Goal: Task Accomplishment & Management: Complete application form

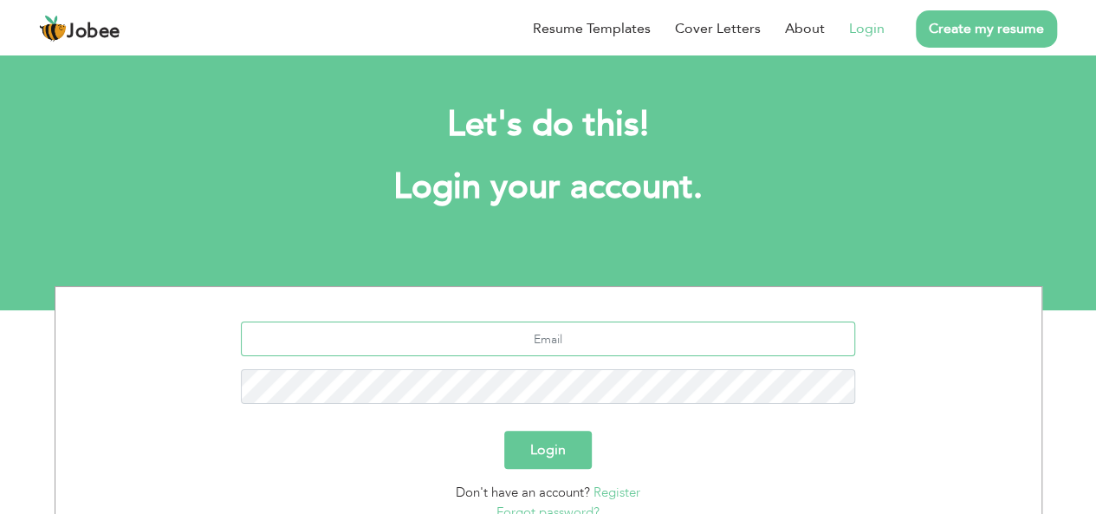
click at [425, 340] on input "text" at bounding box center [548, 338] width 614 height 35
type input "[EMAIL_ADDRESS][DOMAIN_NAME]"
click at [540, 437] on button "Login" at bounding box center [547, 449] width 87 height 38
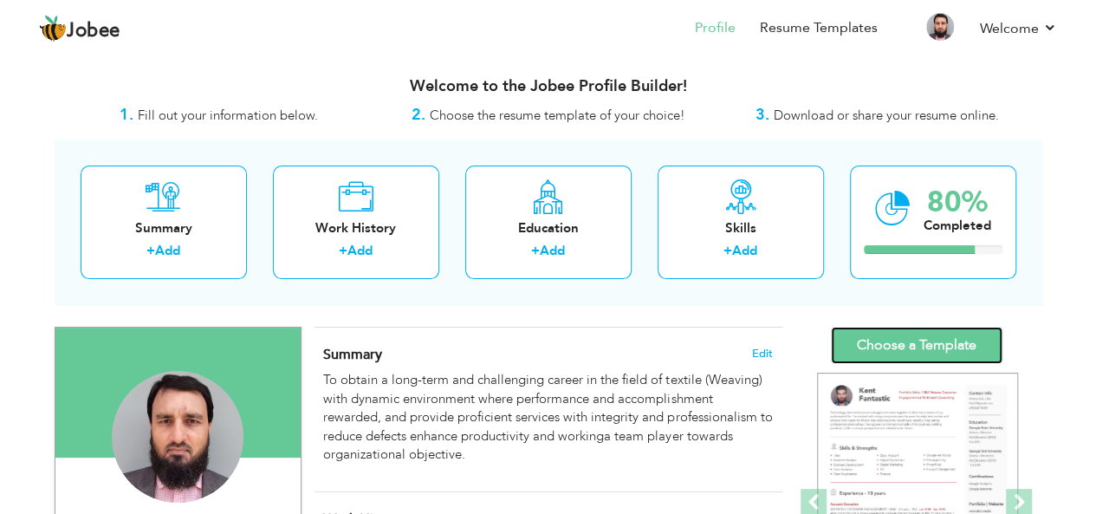
click at [911, 346] on link "Choose a Template" at bounding box center [917, 345] width 172 height 37
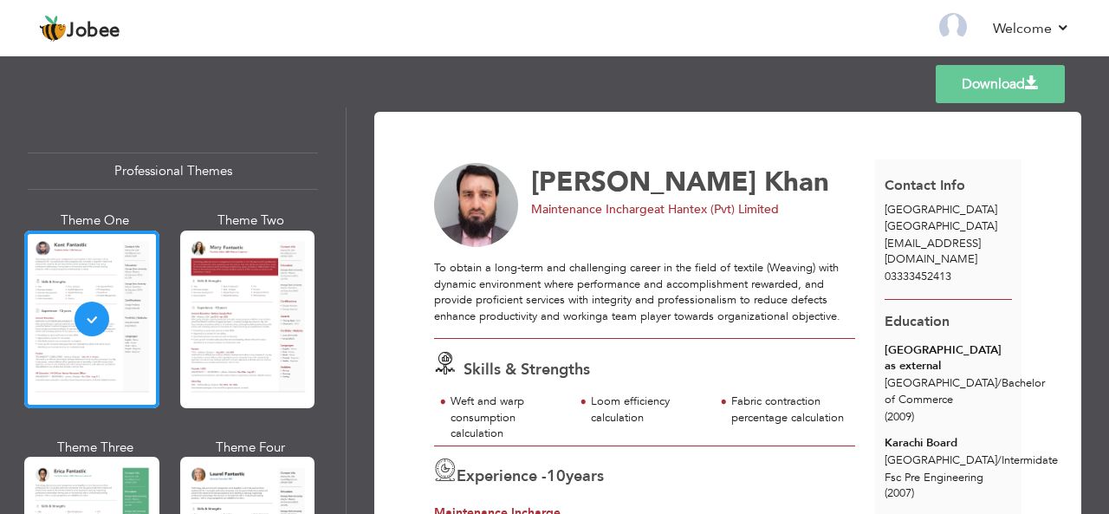
click at [911, 342] on div "[GEOGRAPHIC_DATA] as external" at bounding box center [947, 358] width 127 height 32
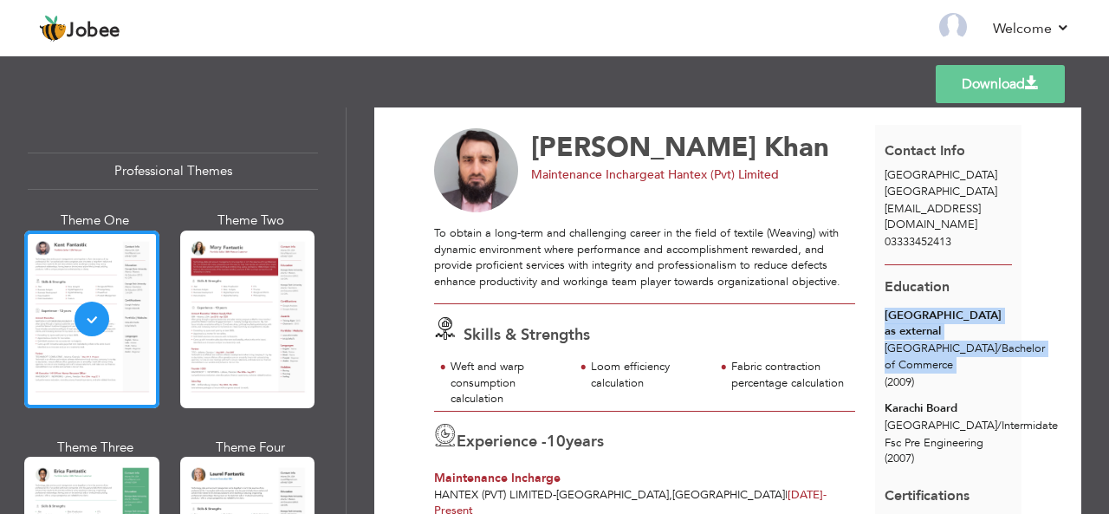
click at [911, 342] on div "University of Karachi as external Karachi / Bachelor of Commerce (2009)" at bounding box center [948, 349] width 147 height 84
click at [911, 342] on span "Karachi / Bachelor of Commerce" at bounding box center [964, 356] width 160 height 32
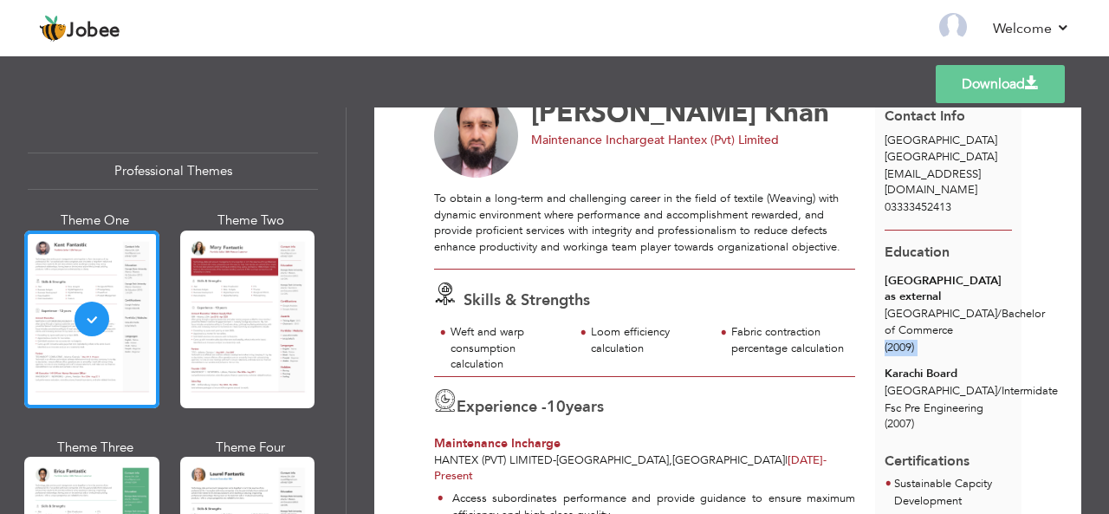
click at [911, 342] on div "(2009)" at bounding box center [947, 348] width 127 height 16
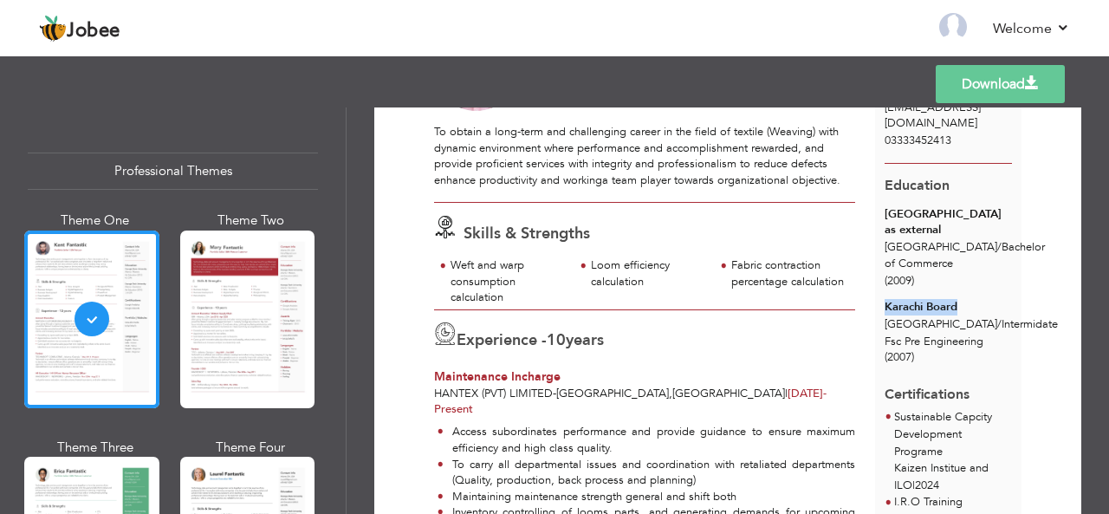
click at [911, 342] on div "Karachi Board Karachi / Intermidate Fsc Pre Engineering (2007)" at bounding box center [948, 333] width 147 height 68
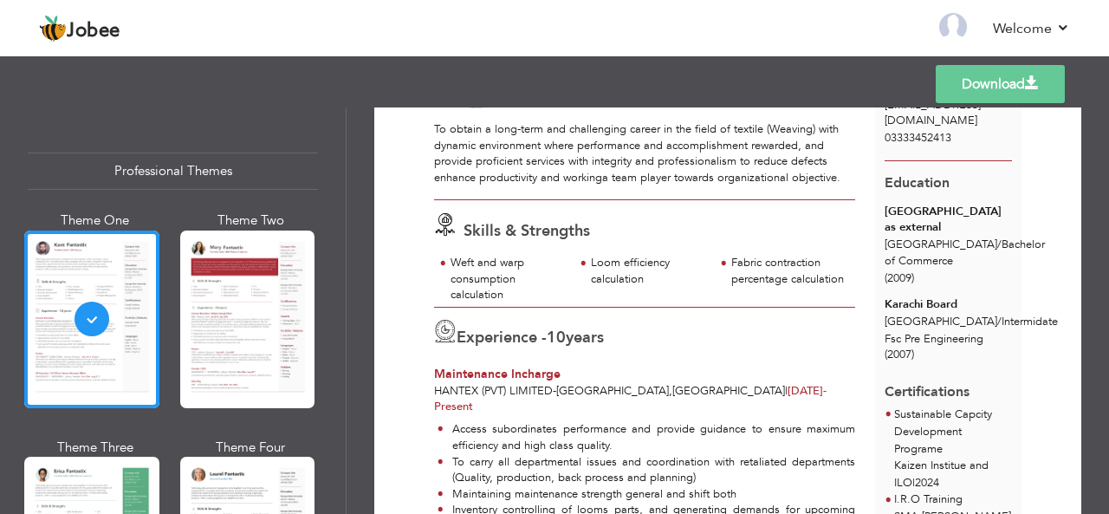
click at [348, 426] on div "Download Muhammad Abdullah Khan Maintenance Incharge at Hantex (Pvt) Limited Sk…" at bounding box center [727, 310] width 762 height 406
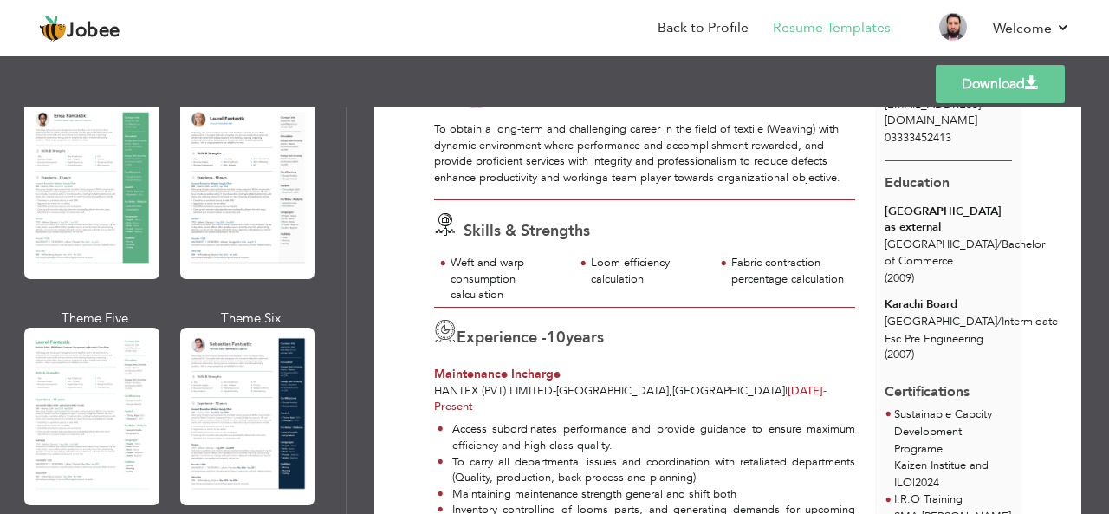
click at [340, 188] on div "Professional Themes Theme One Theme Two Theme Three Theme Six" at bounding box center [173, 310] width 346 height 406
drag, startPoint x: 340, startPoint y: 188, endPoint x: 339, endPoint y: 198, distance: 10.4
drag, startPoint x: 339, startPoint y: 198, endPoint x: 343, endPoint y: 215, distance: 17.0
drag, startPoint x: 343, startPoint y: 215, endPoint x: 331, endPoint y: 217, distance: 12.2
click at [331, 217] on div "Professional Themes Theme One Theme Two Theme Three Theme Six" at bounding box center [173, 310] width 346 height 406
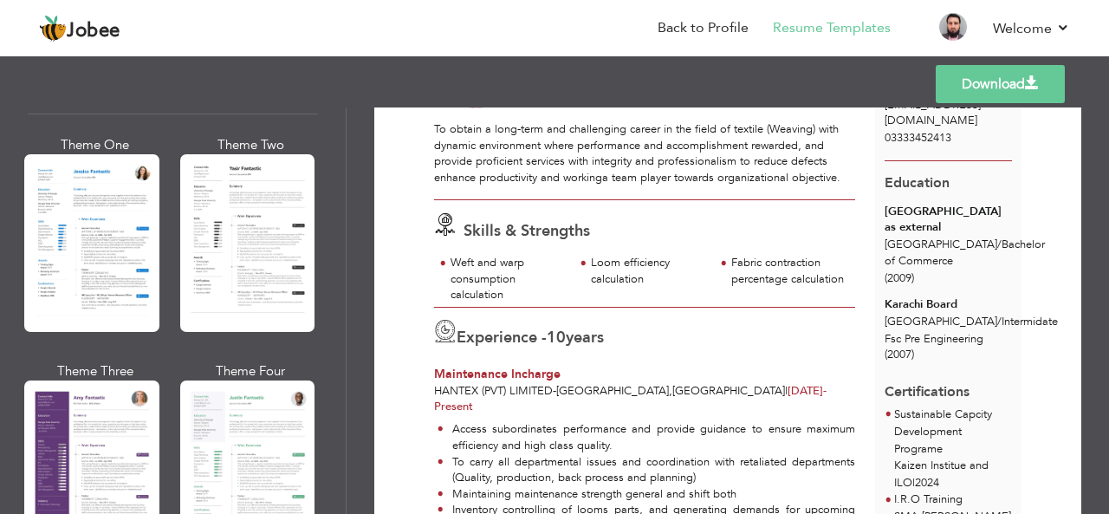
scroll to position [991, 0]
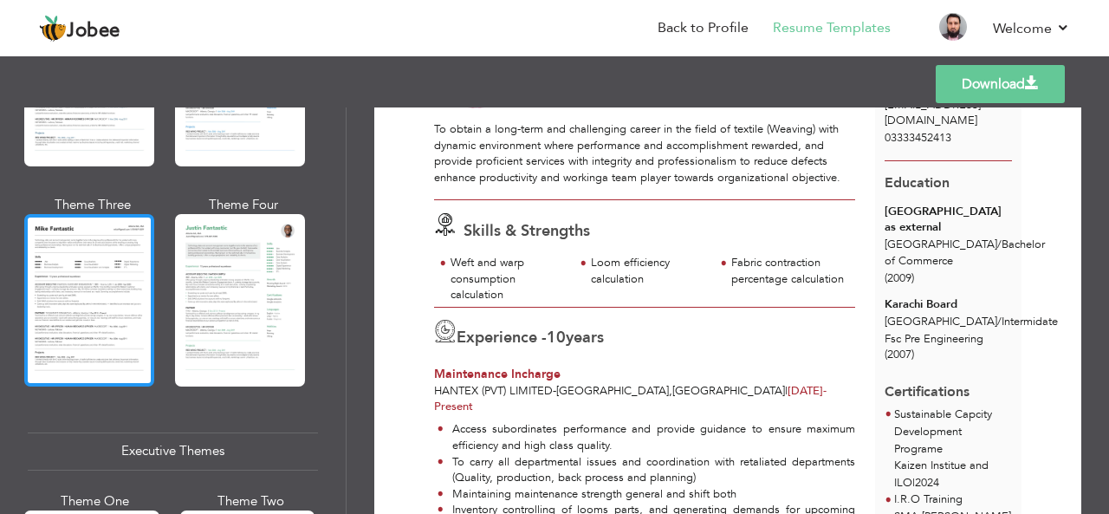
click at [135, 242] on div at bounding box center [89, 300] width 130 height 172
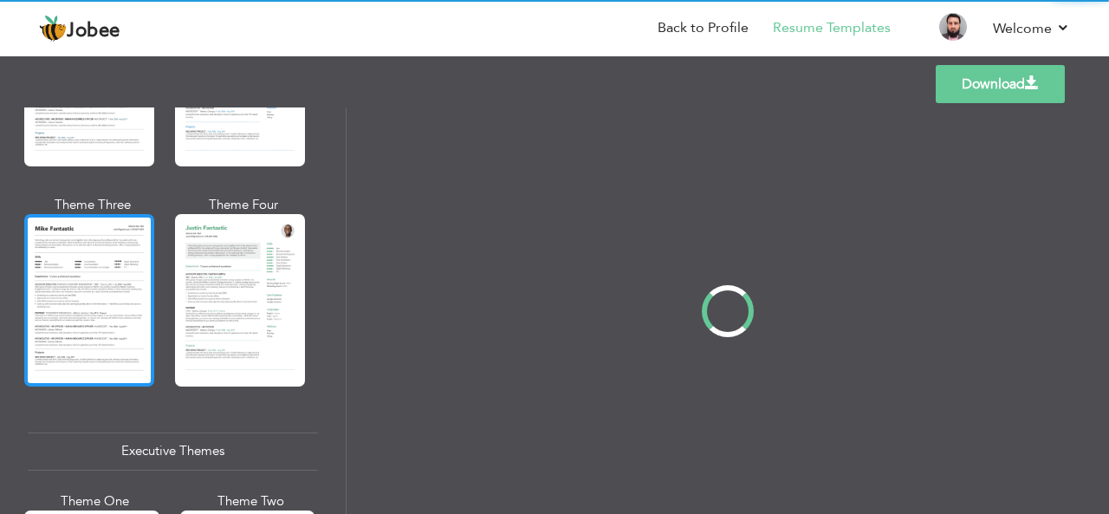
scroll to position [0, 0]
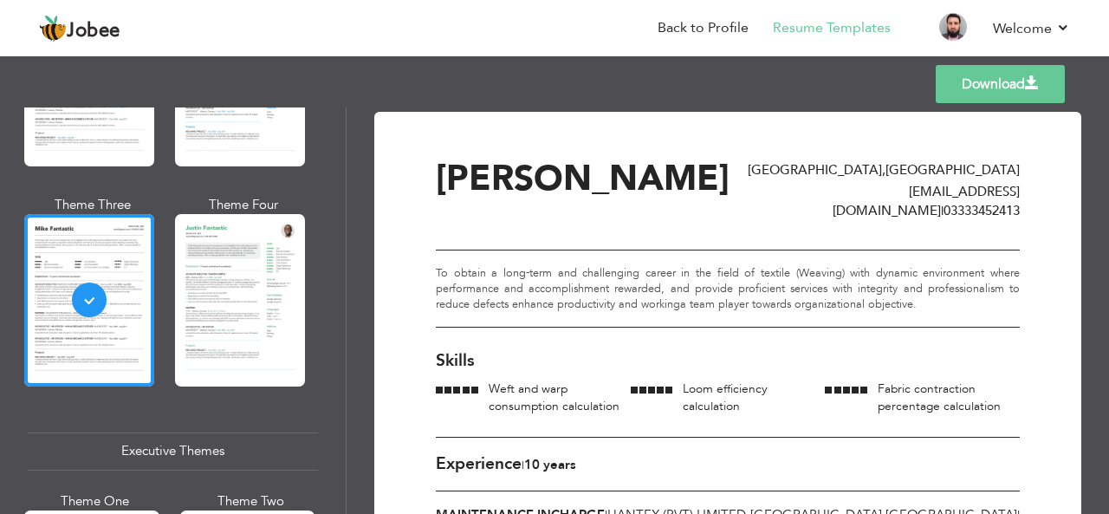
click at [437, 281] on p "To obtain a long-term and challenging career in the field of textile (Weaving) …" at bounding box center [728, 289] width 584 height 48
click at [438, 282] on p "To obtain a long-term and challenging career in the field of textile (Weaving) …" at bounding box center [728, 289] width 584 height 48
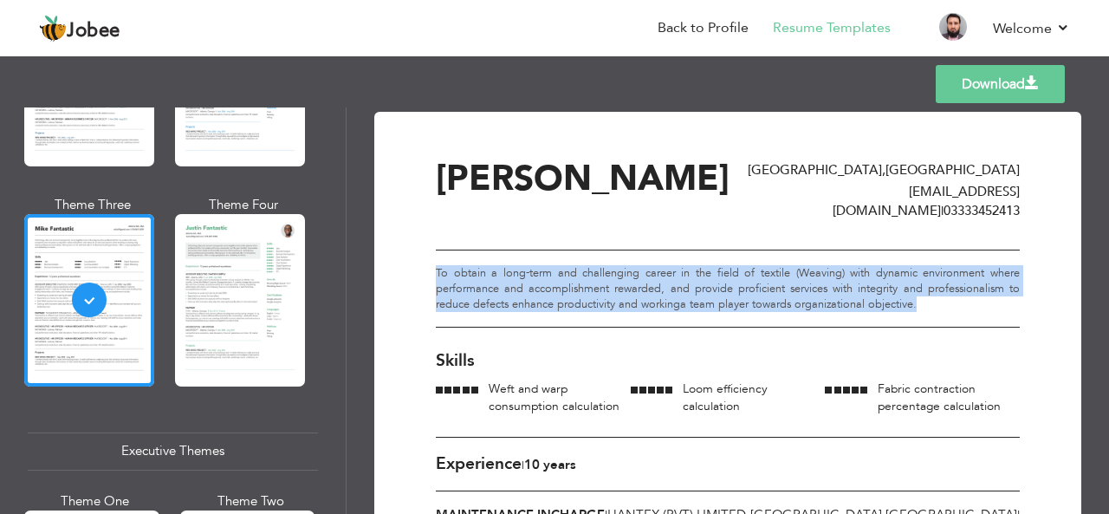
click at [911, 313] on p "To obtain a long-term and challenging career in the field of textile (Weaving) …" at bounding box center [728, 289] width 584 height 48
copy p "To obtain a long-term and challenging career in the field of textile (Weaving) …"
click at [911, 313] on p "To obtain a long-term and challenging career in the field of textile (Weaving) …" at bounding box center [728, 289] width 584 height 48
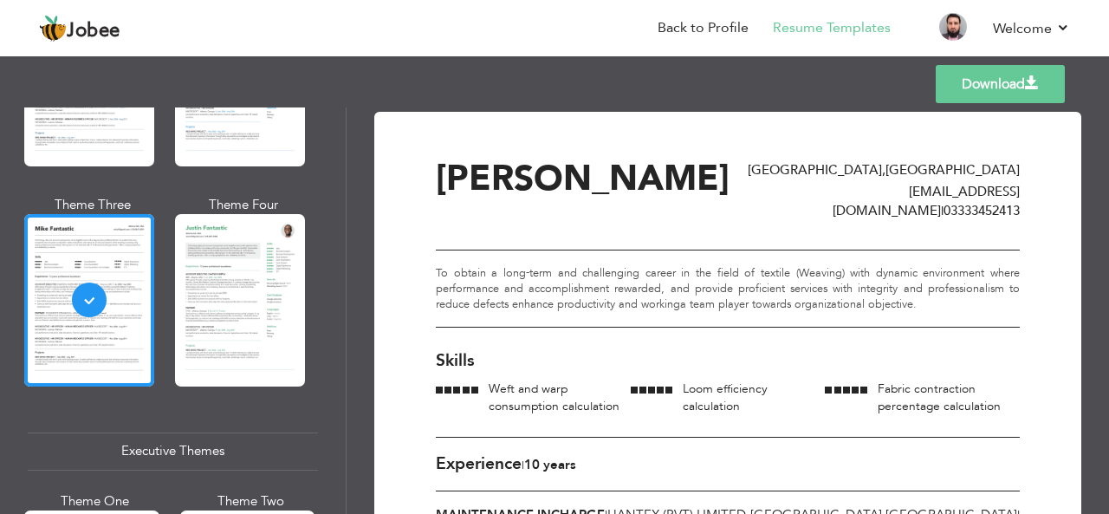
click at [911, 313] on p "To obtain a long-term and challenging career in the field of textile (Weaving) …" at bounding box center [728, 289] width 584 height 48
click at [908, 313] on p "To obtain a long-term and challenging career in the field of textile (Weaving) …" at bounding box center [728, 289] width 584 height 48
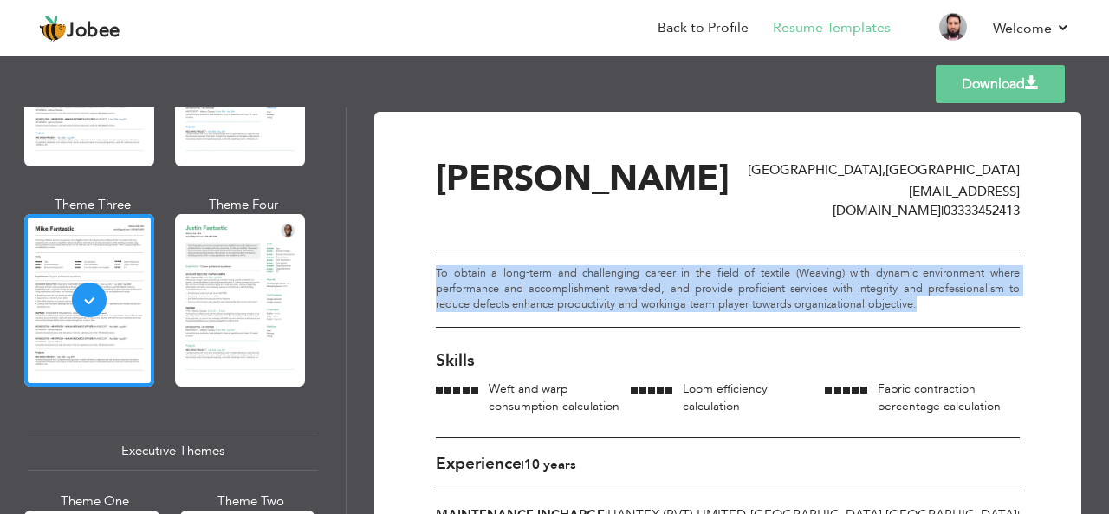
click at [440, 281] on p "To obtain a long-term and challenging career in the field of textile (Weaving) …" at bounding box center [728, 289] width 584 height 48
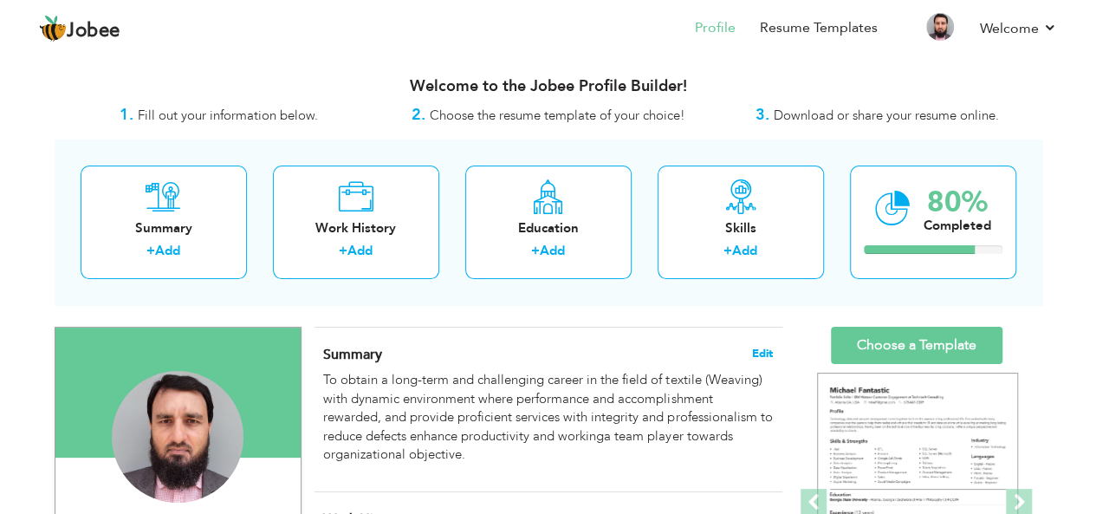
click at [753, 352] on span "Edit" at bounding box center [762, 353] width 21 height 12
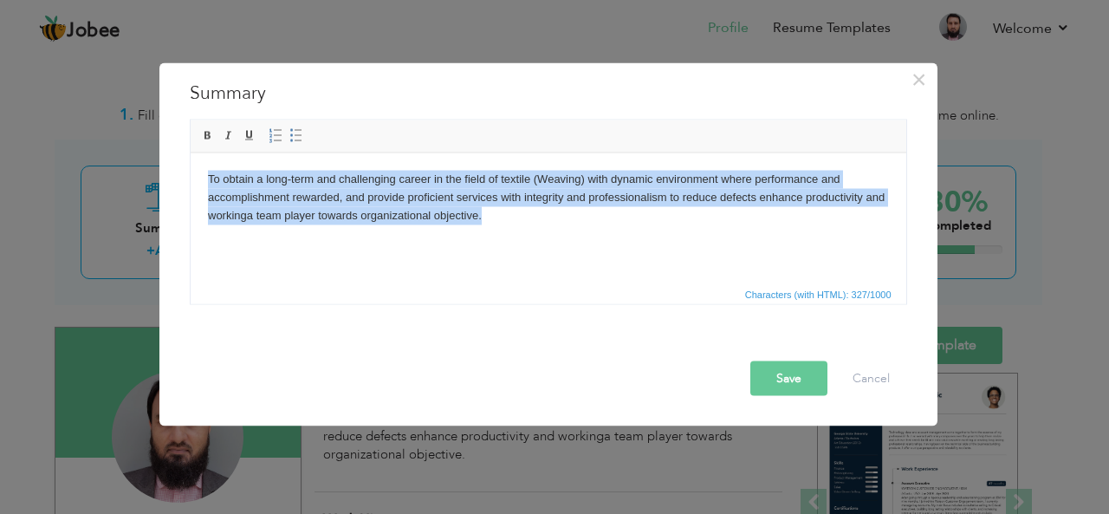
drag, startPoint x: 507, startPoint y: 208, endPoint x: 95, endPoint y: 139, distance: 417.1
click at [190, 152] on html "To obtain a long-term and challenging career in the field of textile (Weaving) …" at bounding box center [547, 196] width 715 height 88
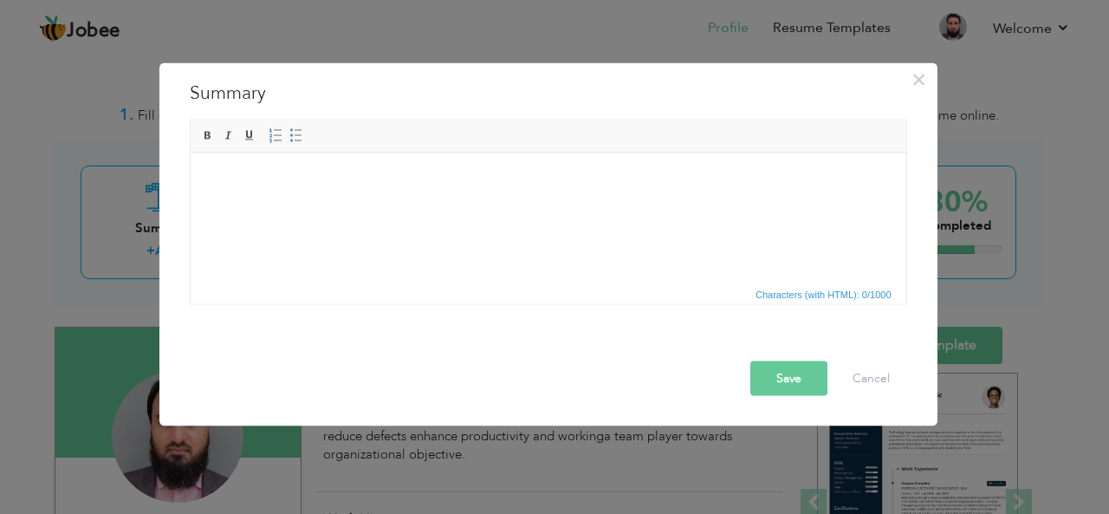
click at [592, 287] on span "Characters (with HTML): 0/1000" at bounding box center [548, 292] width 715 height 21
click at [265, 183] on body at bounding box center [547, 179] width 681 height 18
click at [281, 183] on body at bounding box center [547, 179] width 681 height 18
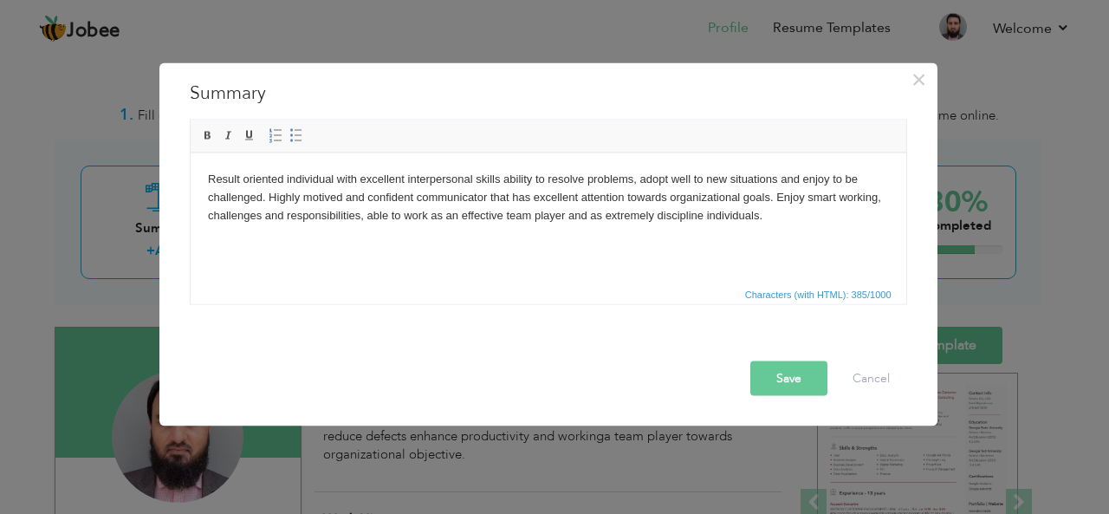
click at [788, 375] on button "Save" at bounding box center [788, 377] width 77 height 35
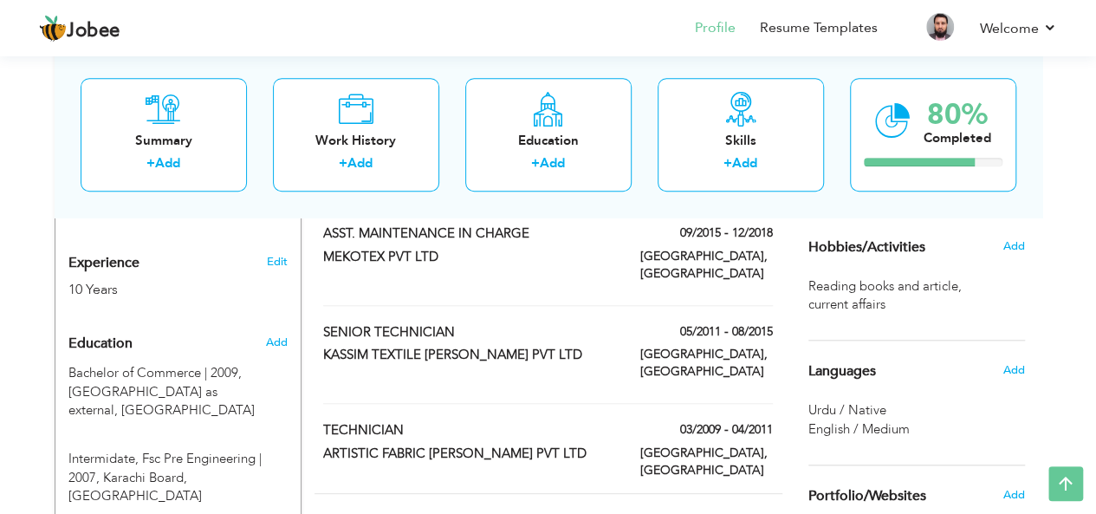
scroll to position [662, 0]
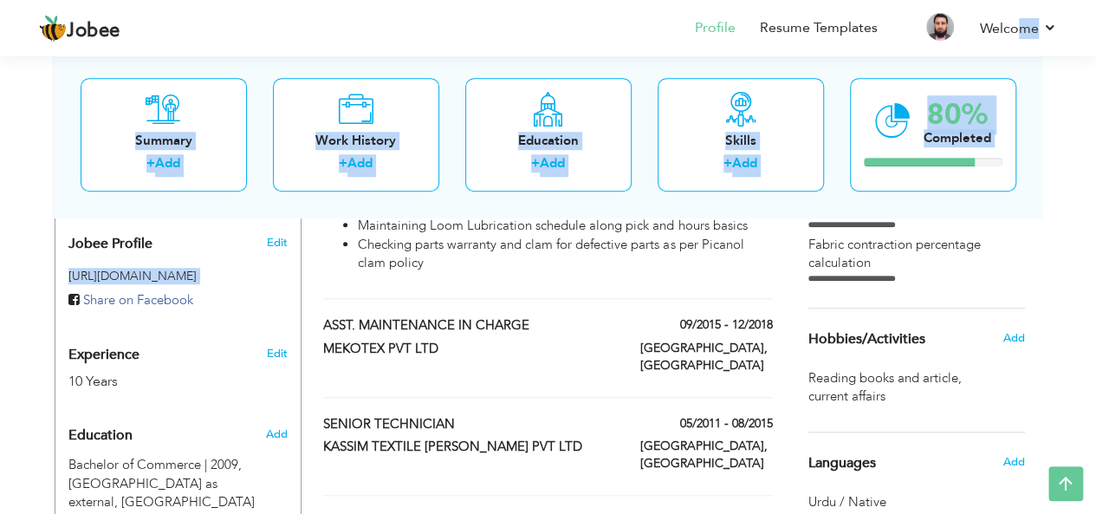
drag, startPoint x: 1091, startPoint y: 245, endPoint x: 1019, endPoint y: 3, distance: 253.0
click at [1019, 3] on div "Jobee Profile Resume Templates Resume Templates Cover Letters About My Resume W…" at bounding box center [548, 480] width 1096 height 1973
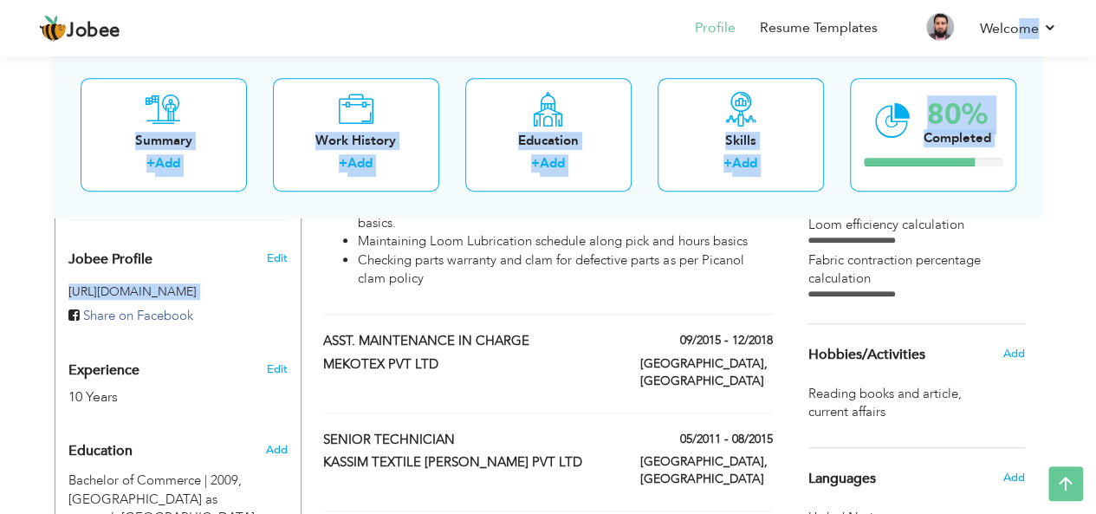
scroll to position [0, 0]
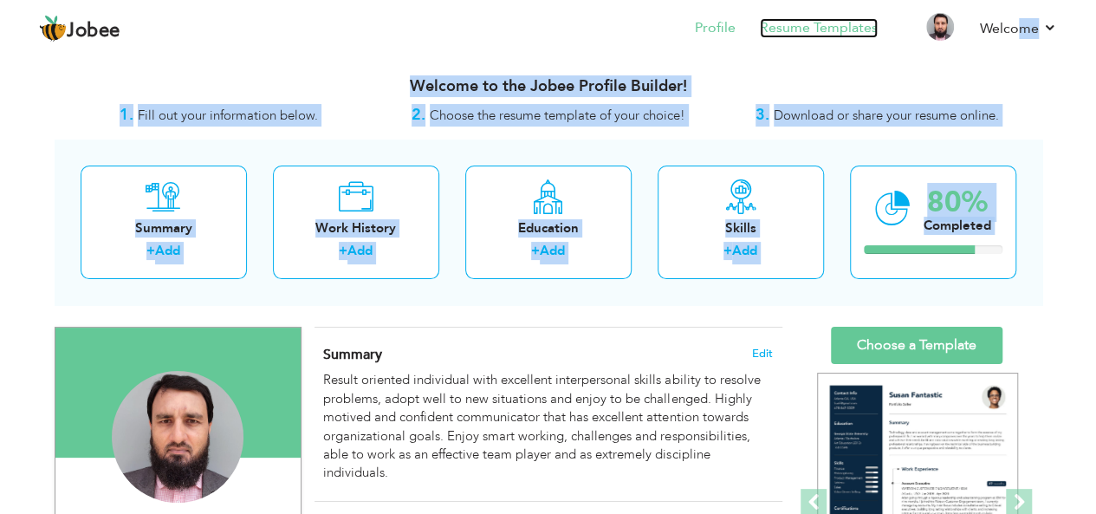
click at [821, 37] on link "Resume Templates" at bounding box center [819, 28] width 118 height 20
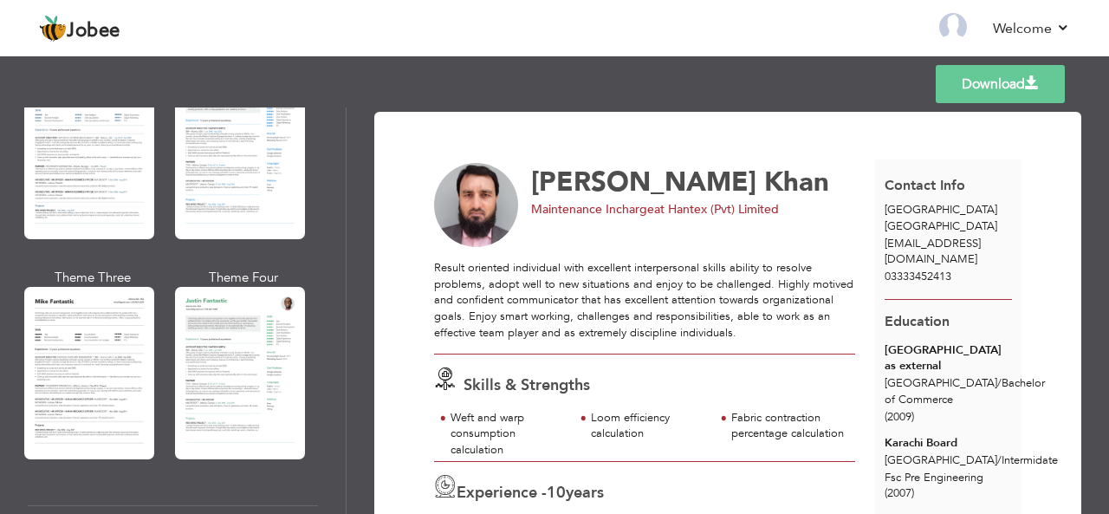
scroll to position [842, 0]
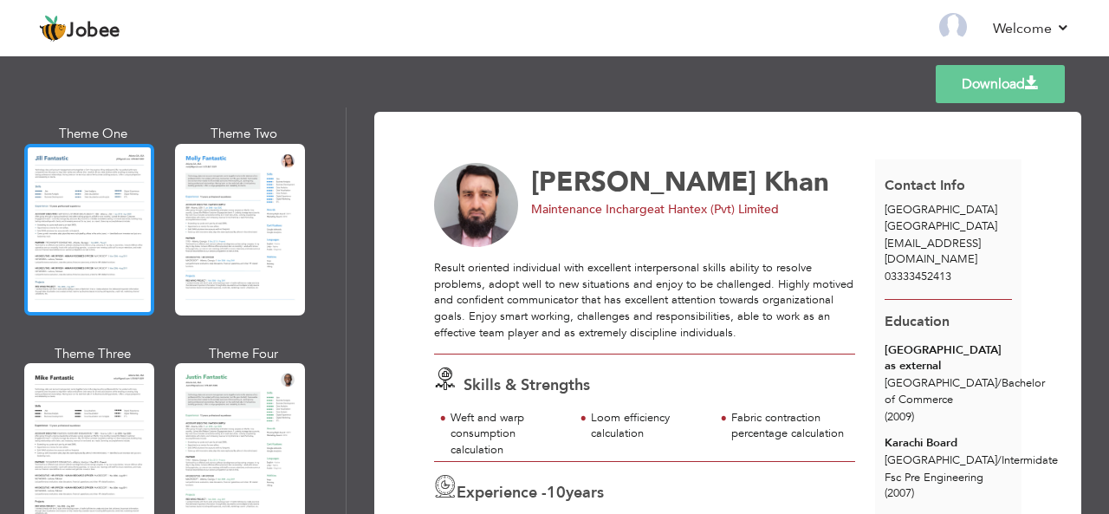
click at [62, 180] on div at bounding box center [89, 230] width 130 height 172
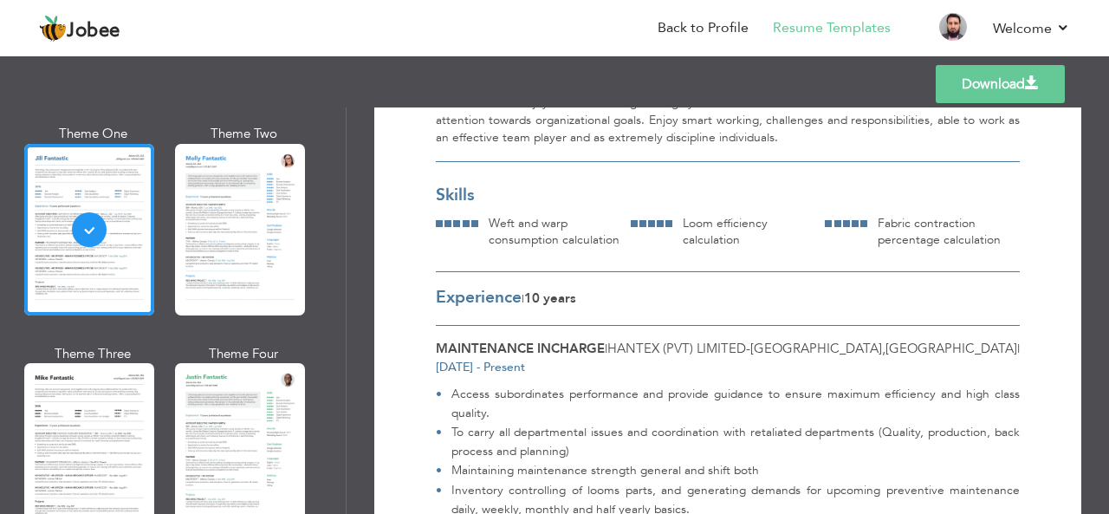
scroll to position [0, 0]
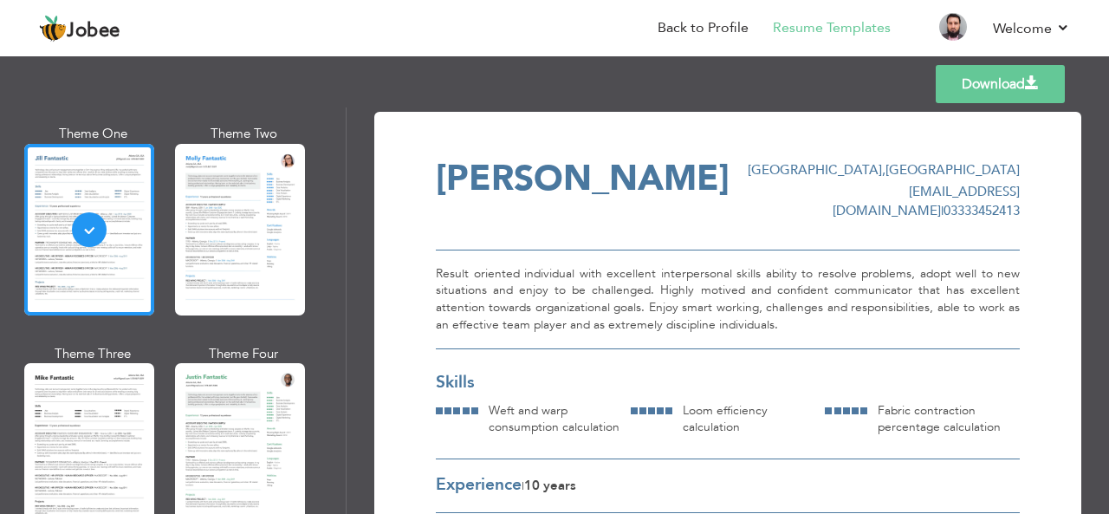
click at [981, 81] on link "Download" at bounding box center [999, 84] width 129 height 38
